Goal: Task Accomplishment & Management: Manage account settings

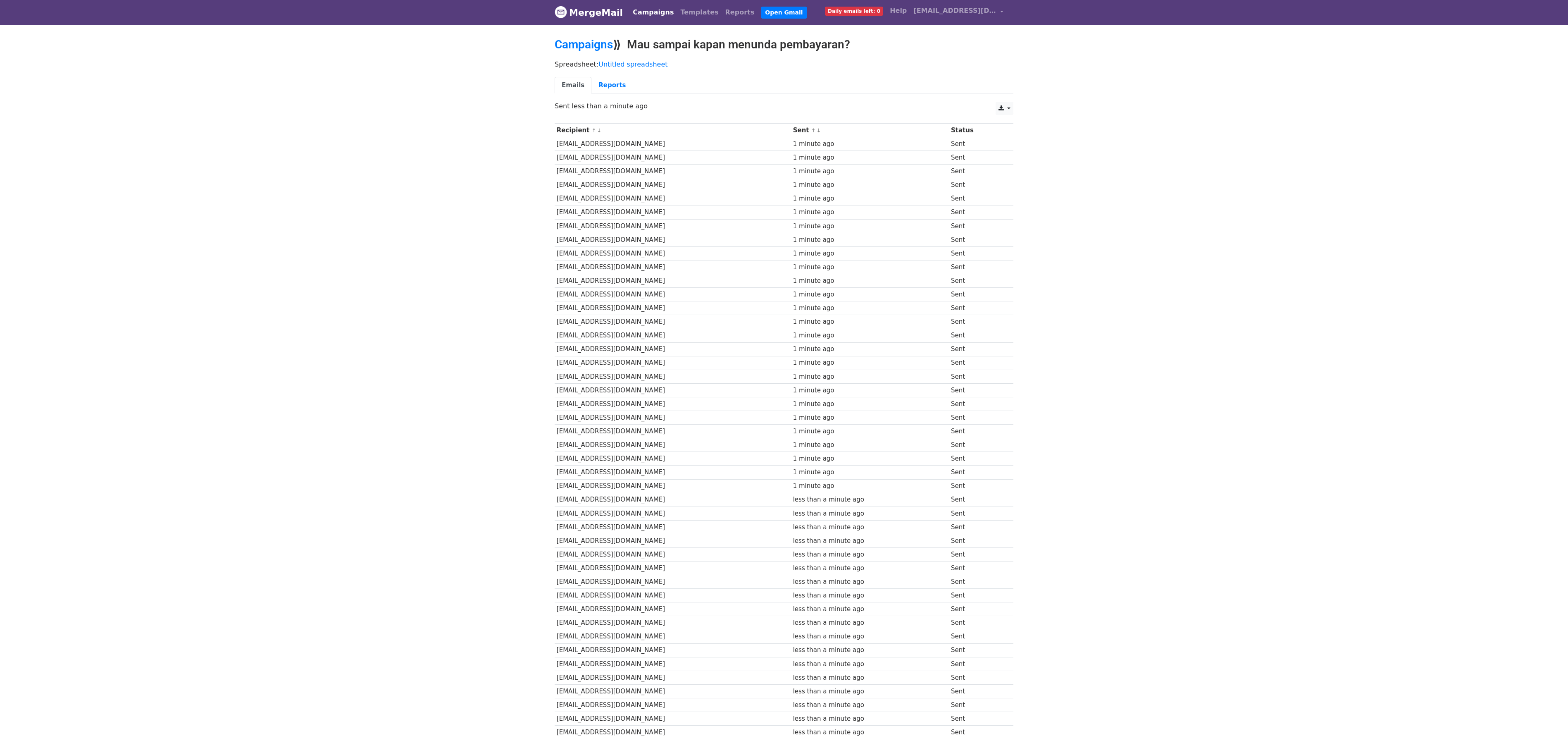
click at [566, 86] on link "Emails" at bounding box center [573, 85] width 37 height 17
